Goal: Information Seeking & Learning: Find specific fact

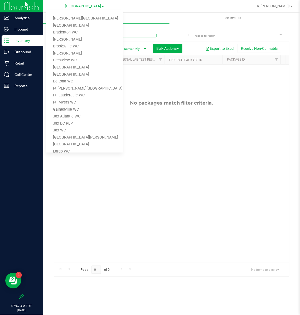
click at [138, 35] on input "mixed [PERSON_NAME]" at bounding box center [105, 34] width 103 height 8
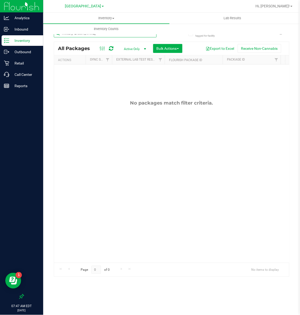
drag, startPoint x: 91, startPoint y: 35, endPoint x: 50, endPoint y: 36, distance: 40.6
click at [50, 36] on div "Include items not tagged for facility mixed [PERSON_NAME] All Packages Active O…" at bounding box center [171, 103] width 257 height 161
type input "abp"
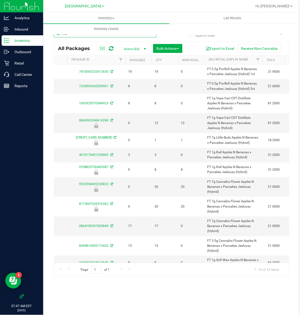
scroll to position [0, 161]
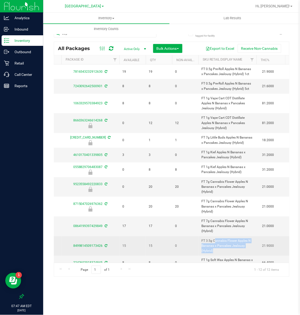
drag, startPoint x: 243, startPoint y: 247, endPoint x: 200, endPoint y: 243, distance: 42.9
click at [200, 243] on td "FT 3.5g Cannabis Flower Apples N Bananas x Pancakes Jealousy (Hybrid)" at bounding box center [227, 246] width 58 height 20
copy span "FT 3.5g Cannabis Flower Apples N Bananas x Pancakes Jealousy"
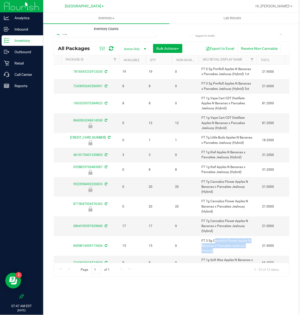
click at [148, 33] on uib-tab-heading "Inventory Counts" at bounding box center [106, 29] width 126 height 11
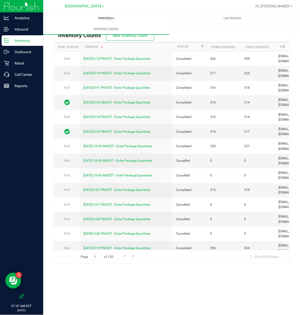
click at [110, 20] on span "Inventory" at bounding box center [106, 18] width 126 height 5
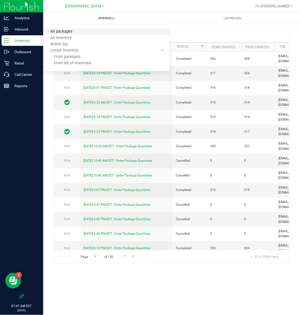
click at [67, 30] on span "All packages" at bounding box center [61, 32] width 36 height 4
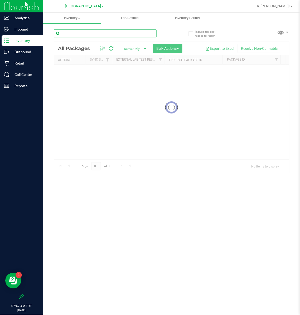
click at [84, 32] on input "text" at bounding box center [105, 34] width 103 height 8
paste input "FT 3.5g Cannabis Flower Apples N Bananas x Pancakes Jealousy"
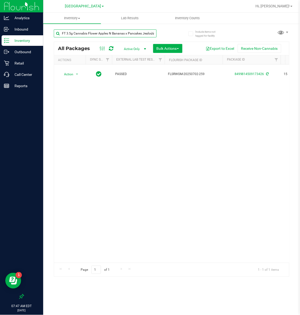
type input "FT 3.5g Cannabis Flower Apples N Bananas x Pancakes Jealousy"
click at [115, 30] on input "FT 3.5g Cannabis Flower Apples N Bananas x Pancakes Jealousy" at bounding box center [105, 34] width 103 height 8
type input "t19"
